Goal: Task Accomplishment & Management: Manage account settings

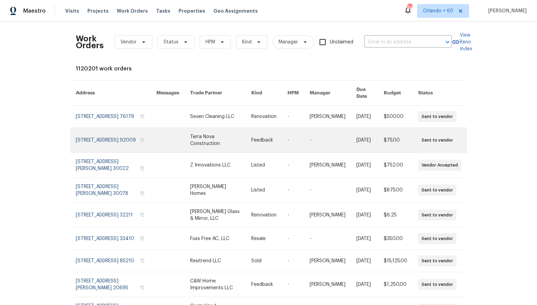
click at [105, 139] on link at bounding box center [116, 140] width 81 height 25
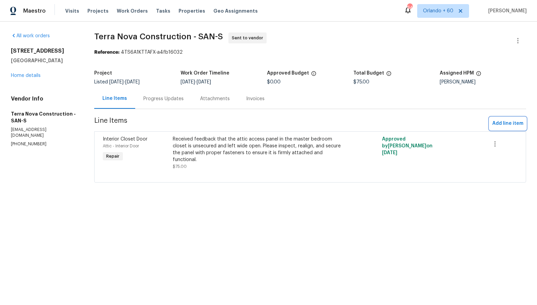
click at [498, 124] on span "Add line item" at bounding box center [508, 123] width 31 height 9
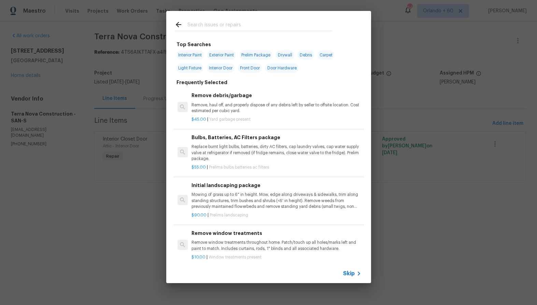
click at [231, 105] on p "Remove, haul off, and properly dispose of any debris left by seller to offsite …" at bounding box center [276, 108] width 169 height 12
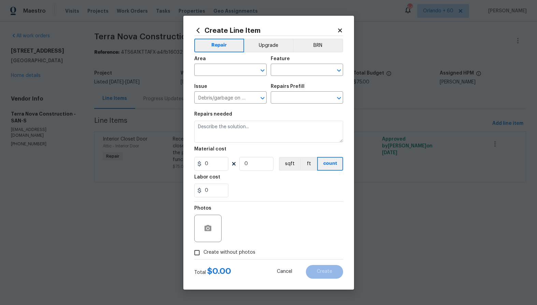
type input "Remove debris/garbage $45.00"
type textarea "Remove, haul off, and properly dispose of any debris left by seller to offsite …"
type input "45"
type input "1"
click at [340, 29] on icon at bounding box center [340, 30] width 4 height 4
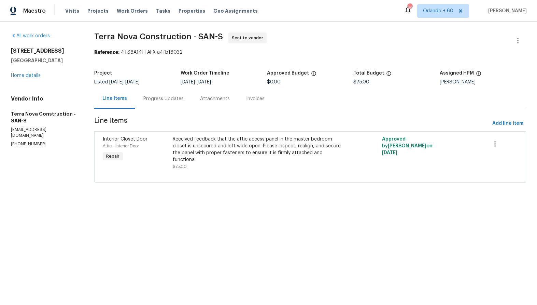
click at [281, 154] on div "Received feedback that the attic access panel in the master bedroom closet is u…" at bounding box center [258, 149] width 170 height 27
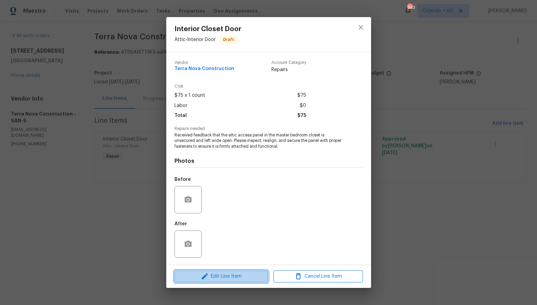
click at [225, 279] on span "Edit Line Item" at bounding box center [222, 276] width 90 height 9
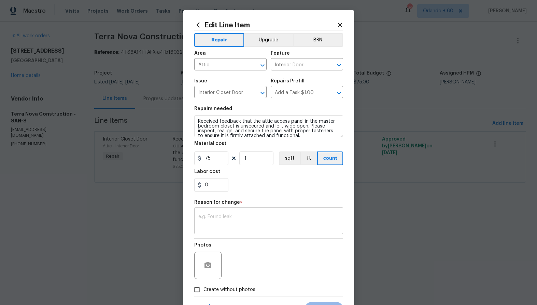
click at [247, 229] on div "x ​" at bounding box center [268, 221] width 149 height 25
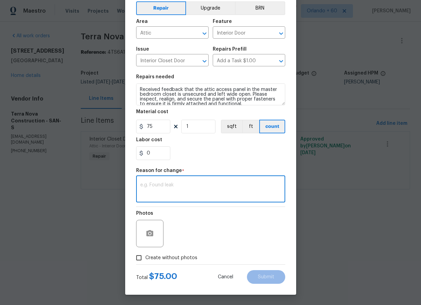
scroll to position [5, 0]
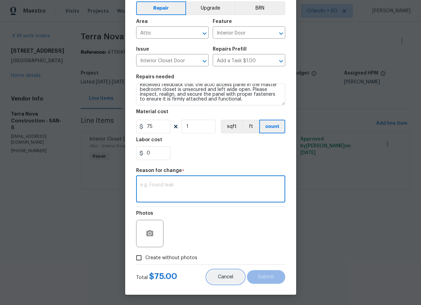
click at [221, 278] on span "Cancel" at bounding box center [225, 276] width 15 height 5
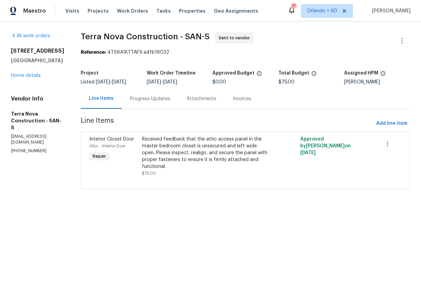
scroll to position [0, 0]
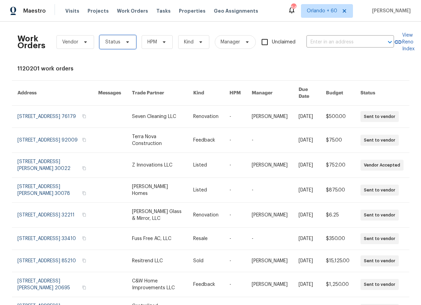
click at [111, 38] on span "Status" at bounding box center [117, 42] width 37 height 14
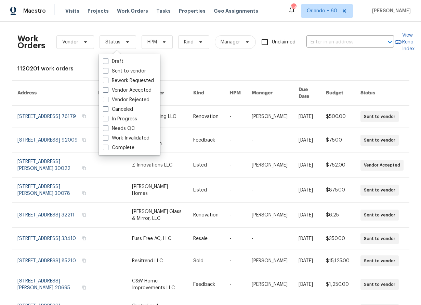
click at [122, 117] on label "In Progress" at bounding box center [120, 118] width 34 height 7
click at [107, 117] on input "In Progress" at bounding box center [105, 117] width 4 height 4
checkbox input "true"
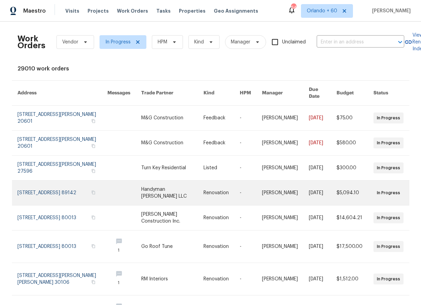
click at [159, 181] on link at bounding box center [172, 192] width 63 height 25
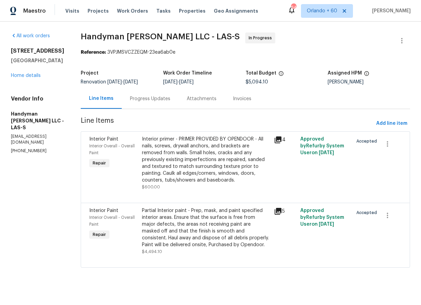
click at [164, 173] on div "Interior primer - PRIMER PROVIDED BY OPENDOOR - All nails, screws, drywall anch…" at bounding box center [205, 160] width 127 height 48
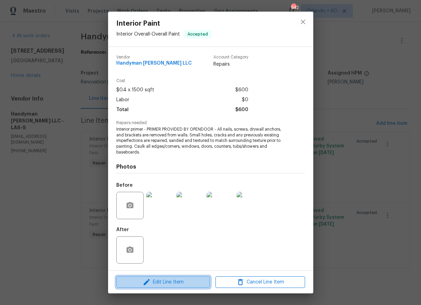
click at [165, 282] on span "Edit Line Item" at bounding box center [163, 282] width 90 height 9
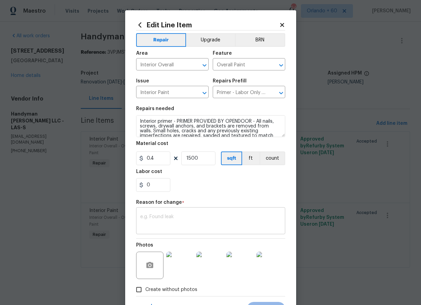
click at [209, 224] on textarea at bounding box center [210, 221] width 141 height 14
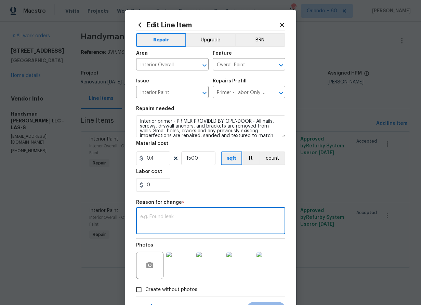
scroll to position [32, 0]
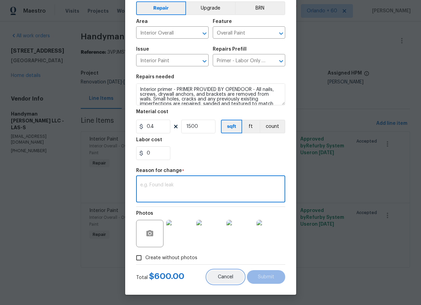
click at [226, 279] on button "Cancel" at bounding box center [225, 277] width 37 height 14
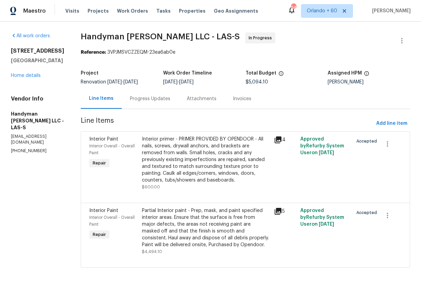
scroll to position [0, 0]
